Goal: Information Seeking & Learning: Learn about a topic

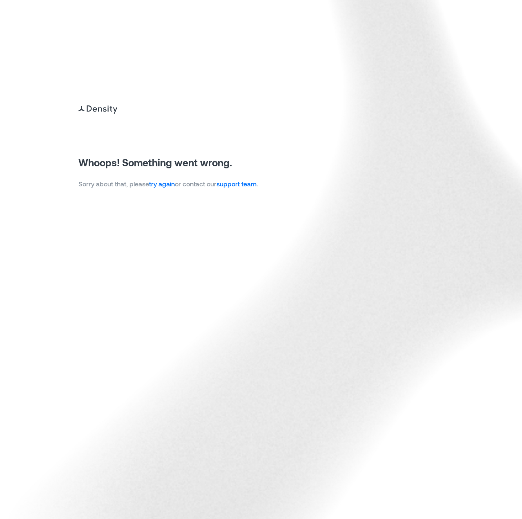
click at [168, 183] on link "try again" at bounding box center [162, 184] width 26 height 8
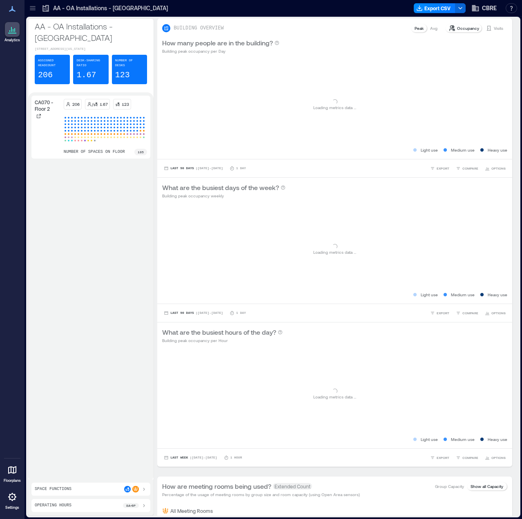
click at [31, 9] on icon at bounding box center [33, 8] width 8 height 8
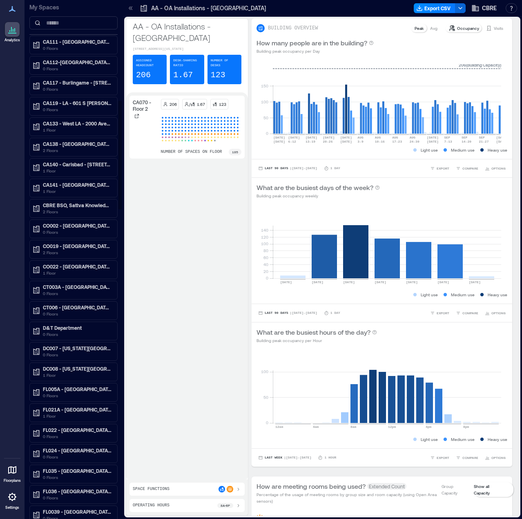
scroll to position [531, 0]
click at [61, 22] on input at bounding box center [73, 22] width 88 height 13
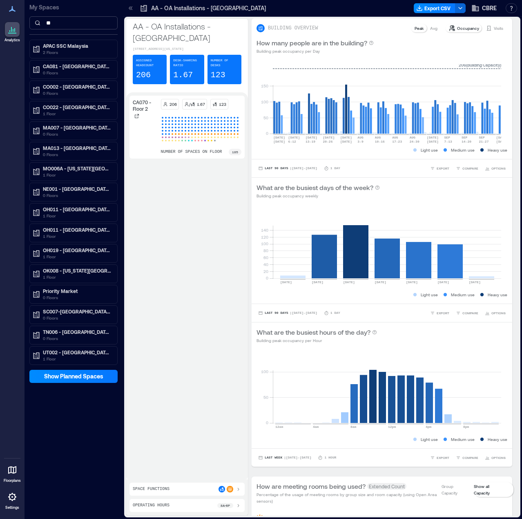
scroll to position [0, 0]
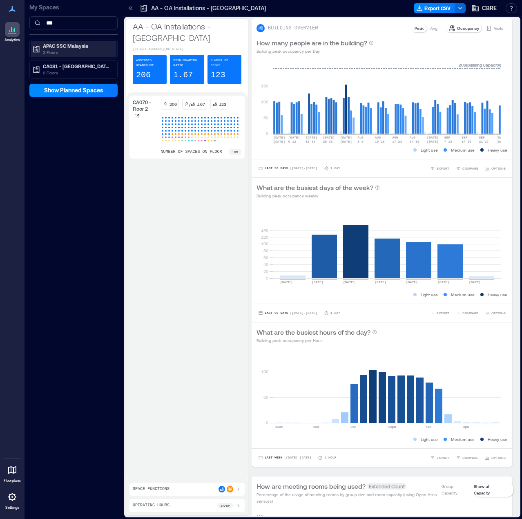
type input "***"
click at [68, 52] on p "2 Floors" at bounding box center [77, 52] width 69 height 7
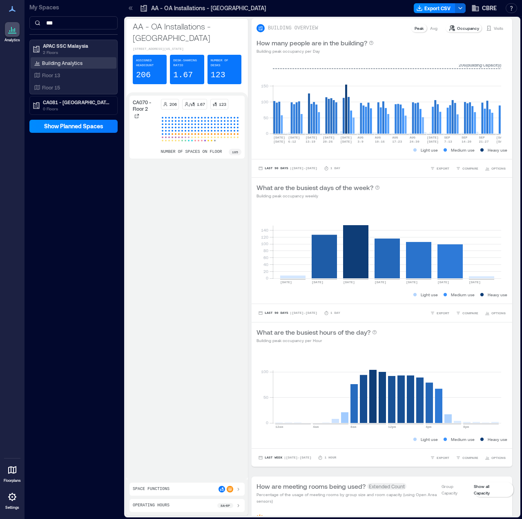
click at [66, 63] on p "Building Analytics" at bounding box center [62, 63] width 40 height 7
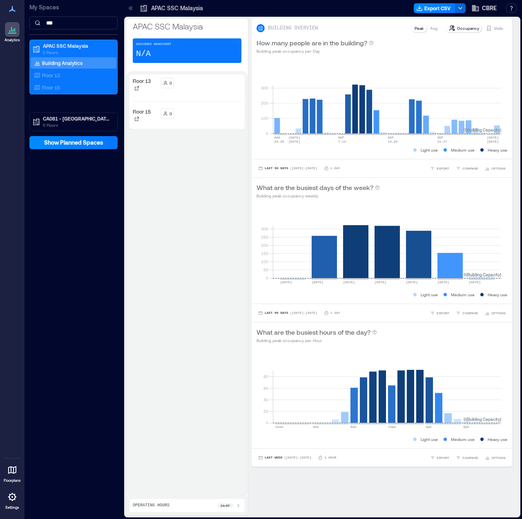
click at [192, 85] on div "0" at bounding box center [201, 83] width 81 height 11
click at [57, 72] on p "Floor 13" at bounding box center [51, 75] width 18 height 7
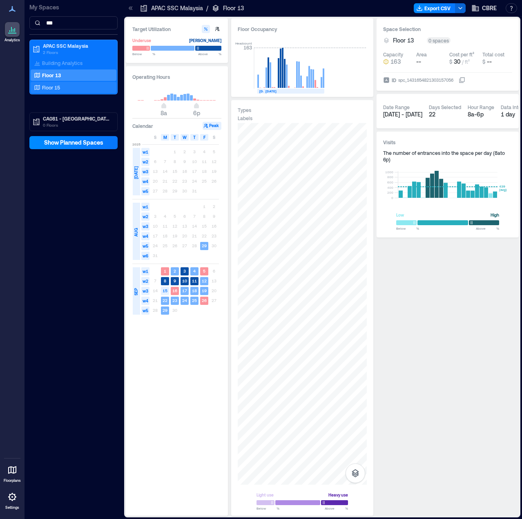
click at [49, 87] on p "Floor 15" at bounding box center [51, 87] width 18 height 7
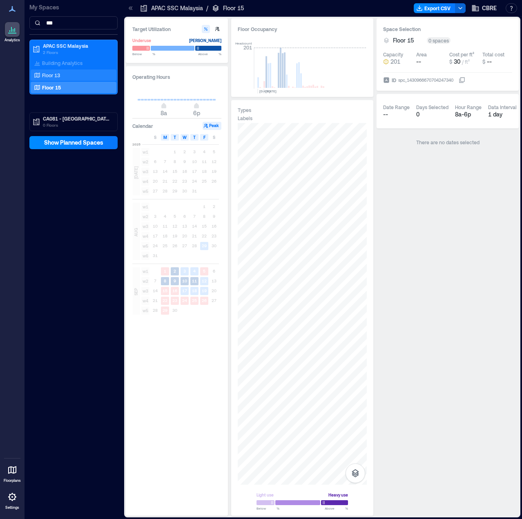
click at [61, 73] on div "Floor 13" at bounding box center [71, 75] width 79 height 8
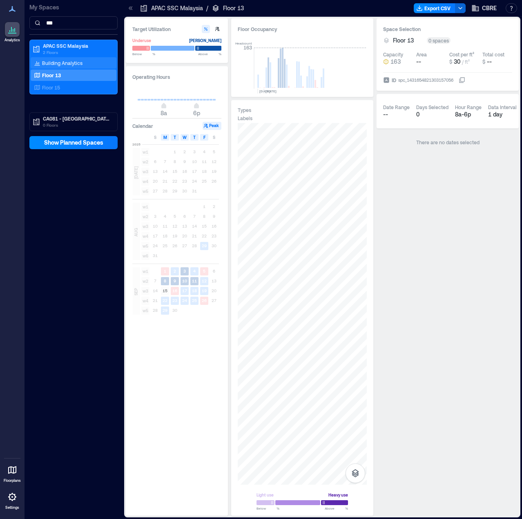
click at [78, 62] on p "Building Analytics" at bounding box center [62, 63] width 40 height 7
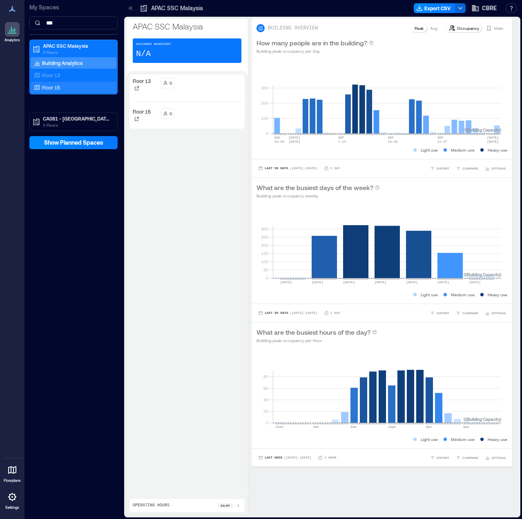
click at [64, 85] on div "Floor 15" at bounding box center [71, 87] width 79 height 8
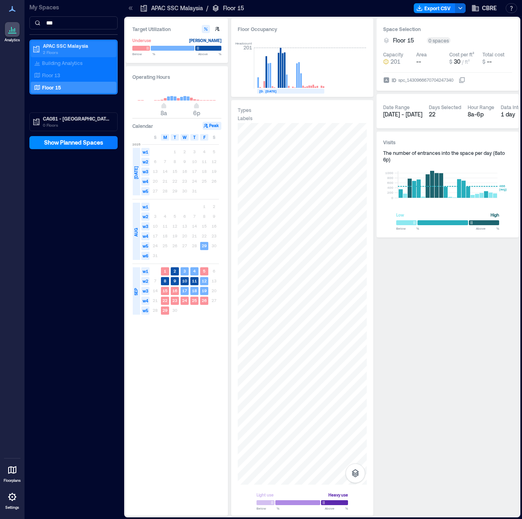
click at [64, 58] on div "Building Analytics" at bounding box center [74, 62] width 86 height 11
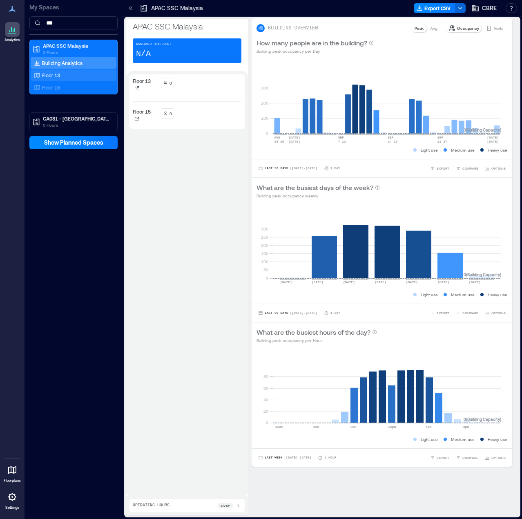
click at [57, 75] on p "Floor 13" at bounding box center [51, 75] width 18 height 7
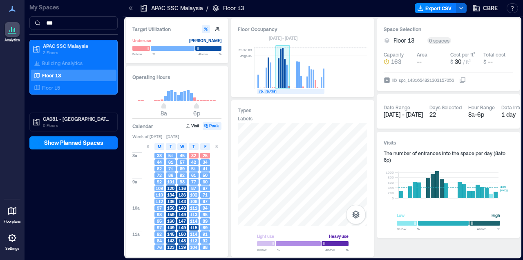
click at [285, 76] on rect at bounding box center [285, 73] width 2 height 29
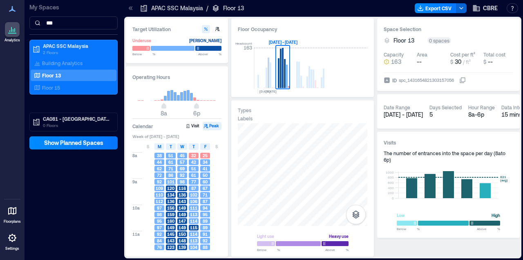
click at [295, 18] on div "Target Utilization Underuse [PERSON_NAME] Below ** % Above ** % Operating Hours…" at bounding box center [322, 137] width 397 height 241
click at [291, 95] on div "Floor Occupancy Headcount 163 [DATE] SEP, [DATE] - [DATE]" at bounding box center [302, 57] width 143 height 78
click at [243, 74] on div "Headcount 163 [DATE] SEP, [DATE] - [DATE]" at bounding box center [303, 63] width 130 height 54
click at [292, 27] on div "Floor Occupancy" at bounding box center [303, 29] width 130 height 8
click at [278, 65] on rect at bounding box center [279, 73] width 2 height 30
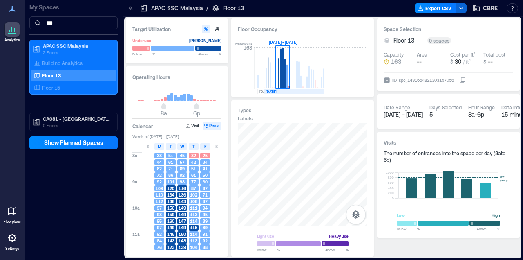
click at [276, 90] on text "[DATE]" at bounding box center [271, 91] width 11 height 4
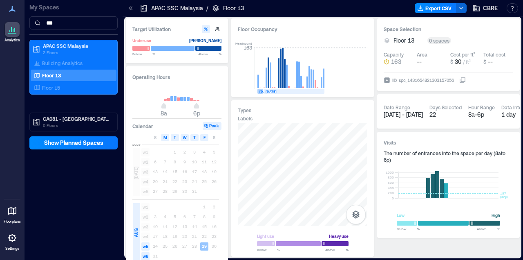
click at [260, 91] on text "[DATE]" at bounding box center [265, 91] width 11 height 4
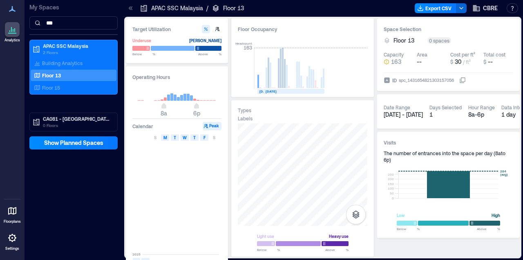
click at [282, 91] on rect at bounding box center [294, 91] width 61 height 5
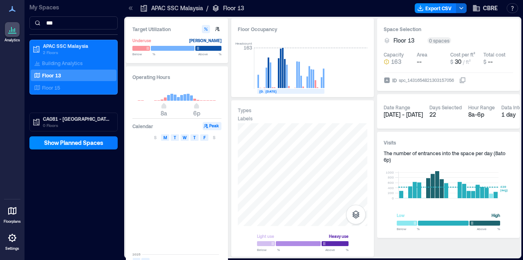
click at [326, 25] on div "Floor Occupancy" at bounding box center [303, 29] width 130 height 8
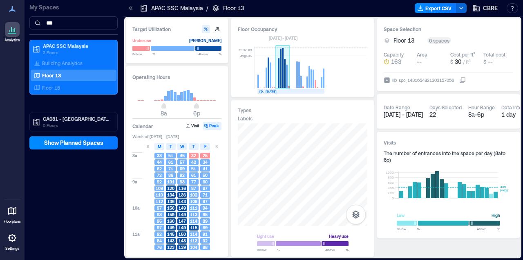
click at [286, 76] on rect at bounding box center [285, 73] width 2 height 29
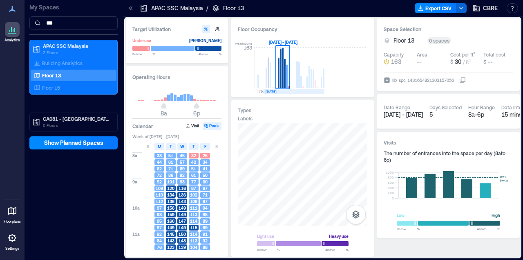
click at [277, 92] on text "[DATE]" at bounding box center [271, 91] width 11 height 4
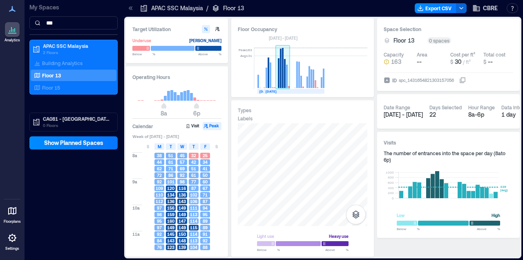
click at [281, 65] on rect at bounding box center [281, 68] width 2 height 39
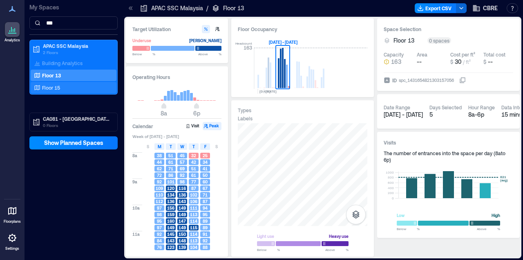
drag, startPoint x: 59, startPoint y: 90, endPoint x: 78, endPoint y: 92, distance: 18.5
click at [59, 90] on p "Floor 15" at bounding box center [51, 87] width 18 height 7
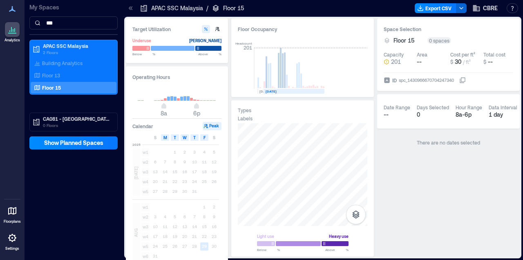
click at [269, 91] on text "[DATE]" at bounding box center [271, 91] width 11 height 4
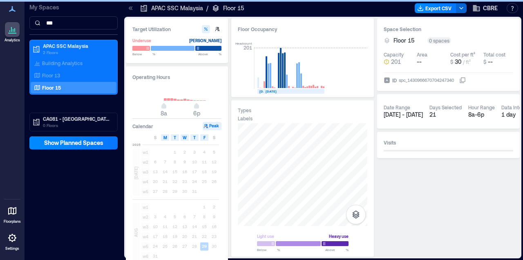
click at [260, 91] on text "[DATE]" at bounding box center [265, 91] width 11 height 4
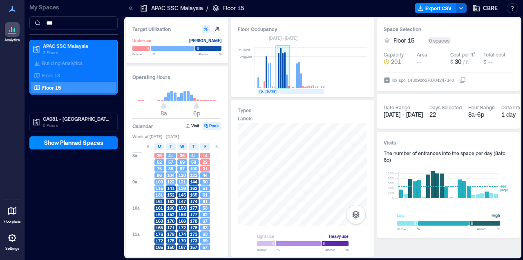
click at [284, 69] on rect at bounding box center [283, 68] width 14 height 41
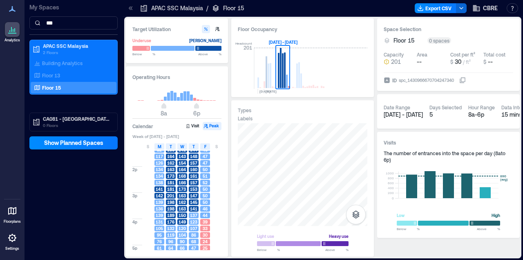
scroll to position [164, 0]
